Goal: Find specific page/section: Find specific page/section

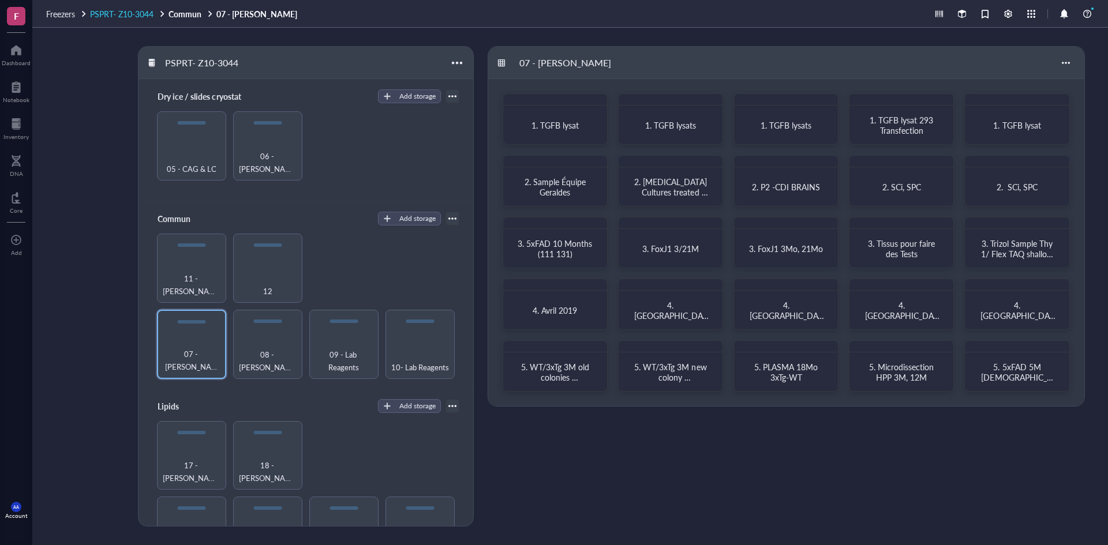
click at [142, 14] on span "PSPRT- Z10-3044" at bounding box center [121, 14] width 63 height 12
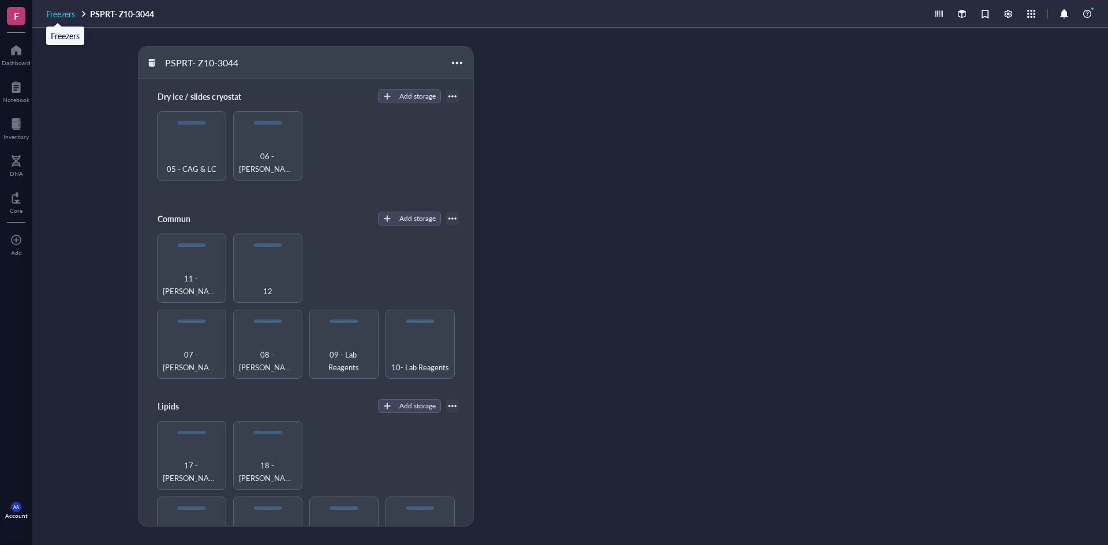
click at [63, 14] on span "Freezers" at bounding box center [60, 14] width 29 height 12
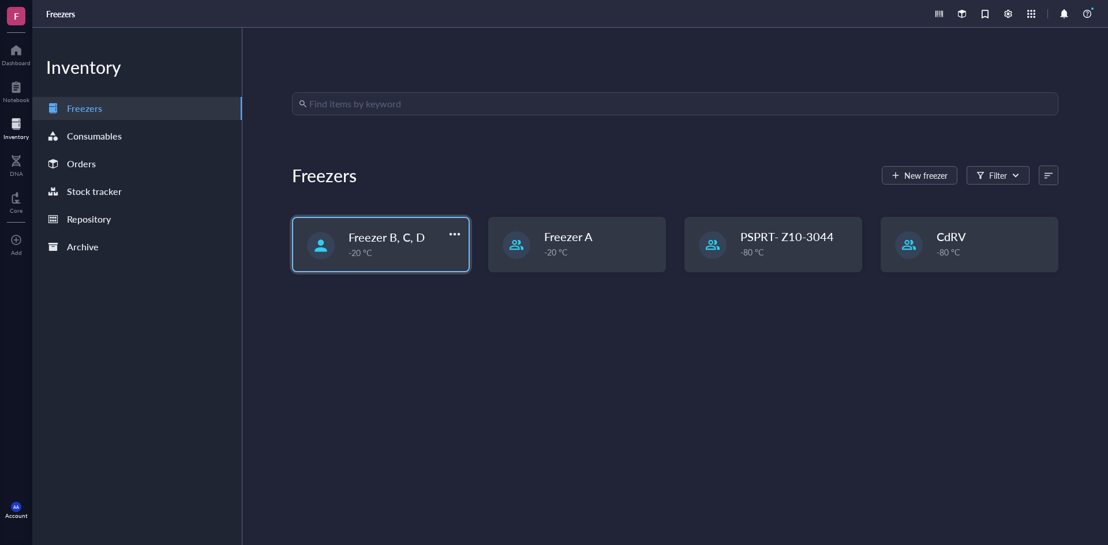
click at [389, 244] on span "Freezer B, C, D" at bounding box center [387, 237] width 76 height 16
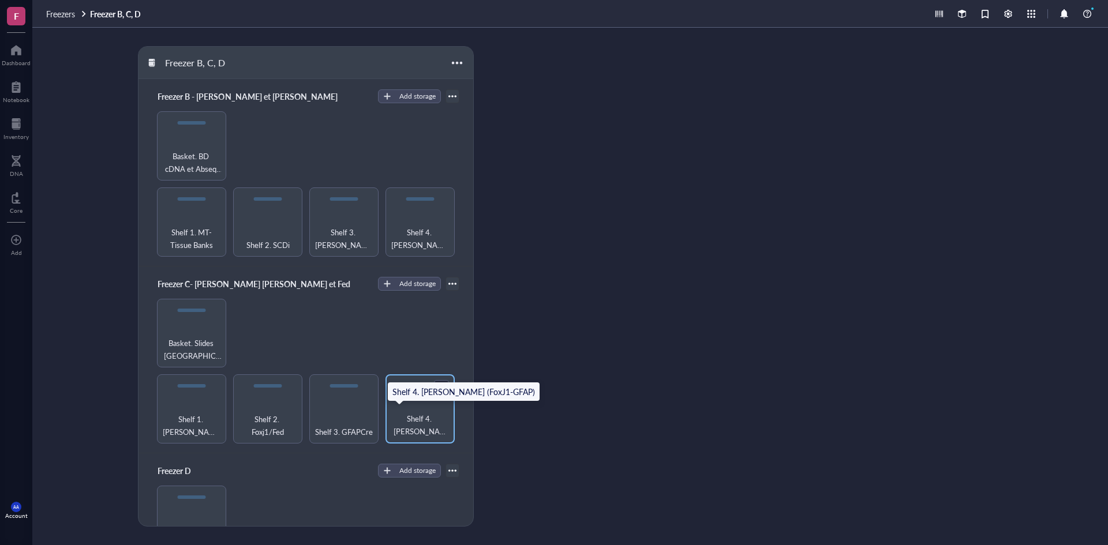
click at [417, 414] on span "Shelf 4. [PERSON_NAME] (FoxJ1-GFAP)" at bounding box center [420, 425] width 58 height 25
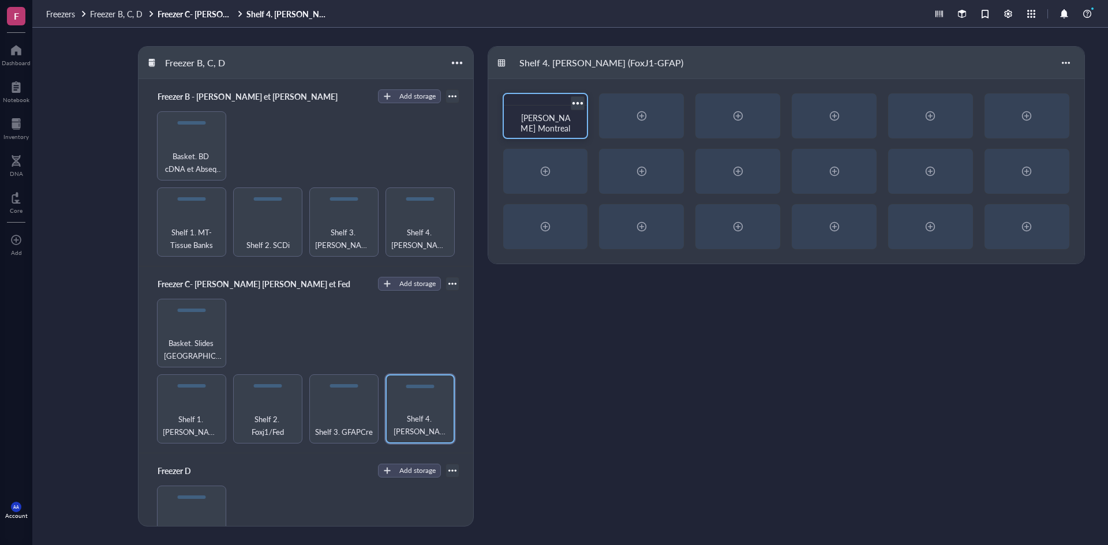
click at [529, 126] on span "[PERSON_NAME] Montreal" at bounding box center [544, 123] width 49 height 22
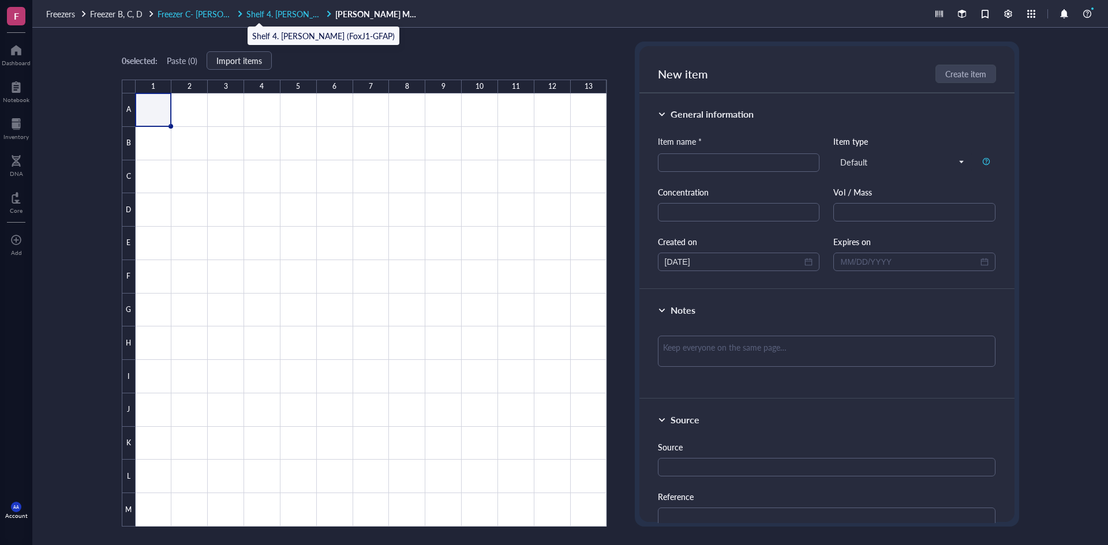
click at [291, 14] on span "Shelf 4. [PERSON_NAME] (FoxJ1-GFAP)" at bounding box center [317, 14] width 143 height 12
